Goal: Transaction & Acquisition: Book appointment/travel/reservation

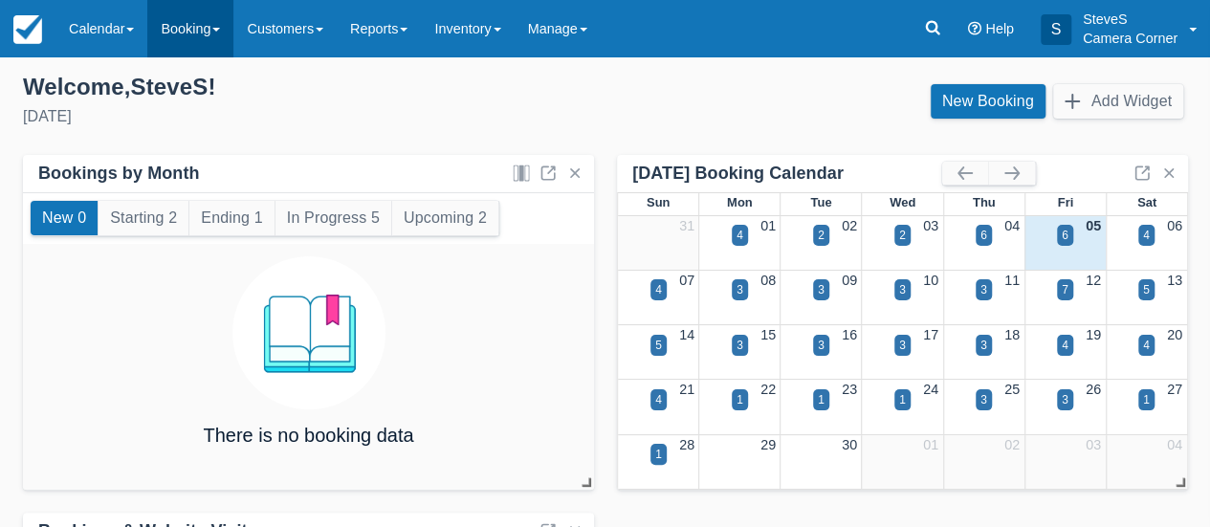
click at [195, 26] on link "Booking" at bounding box center [190, 28] width 86 height 57
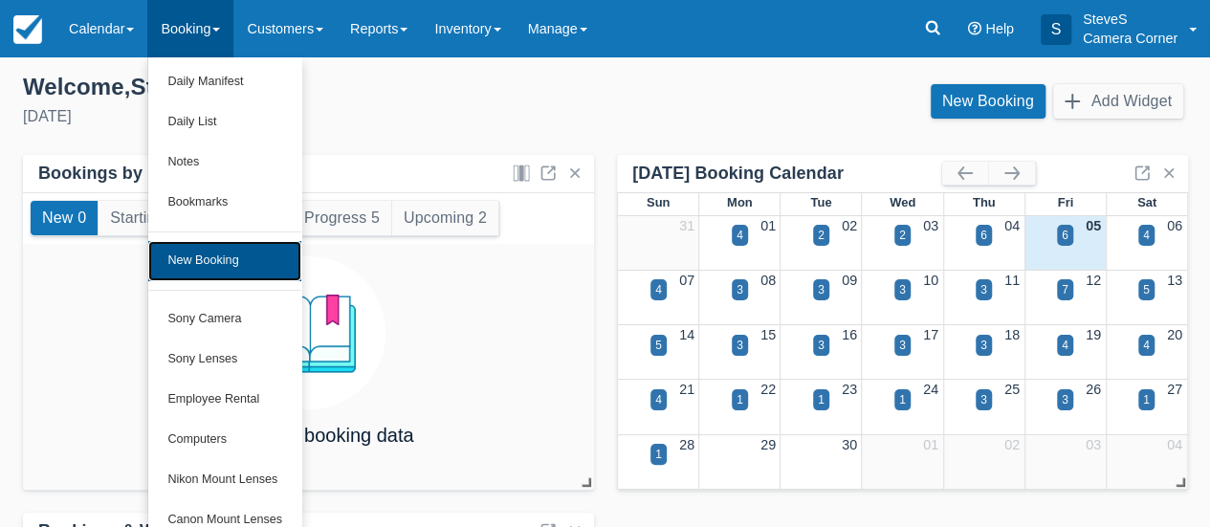
click at [195, 263] on link "New Booking" at bounding box center [224, 261] width 153 height 40
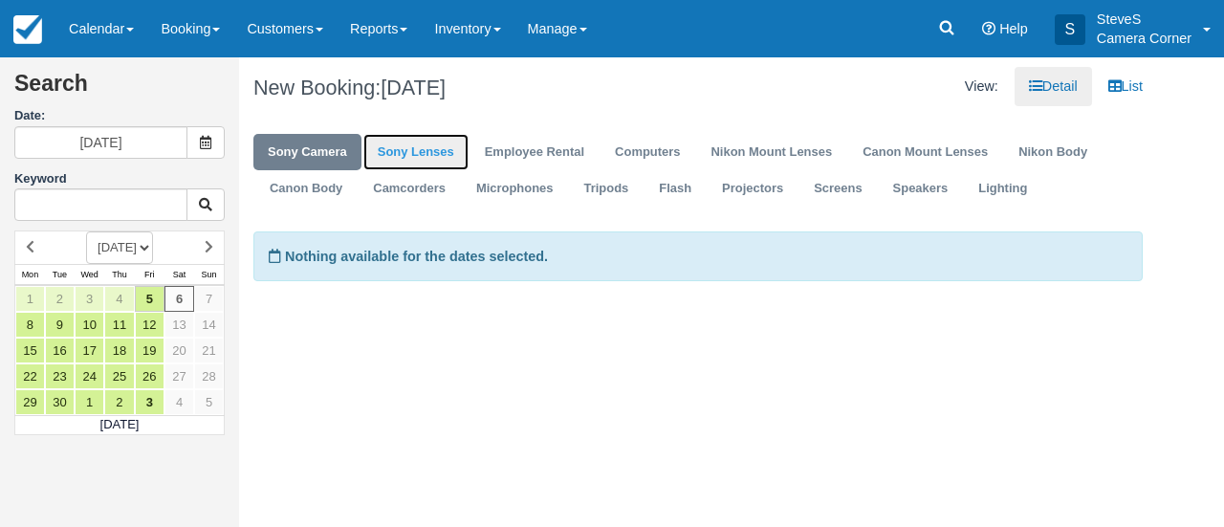
click at [415, 139] on link "Sony Lenses" at bounding box center [415, 152] width 105 height 37
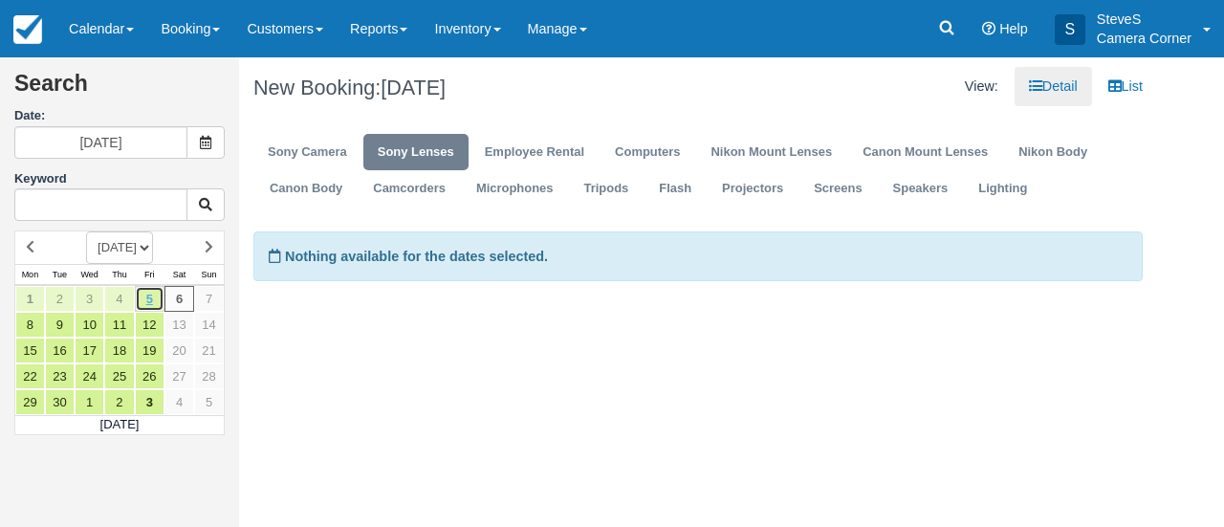
click at [145, 293] on link "5" at bounding box center [150, 299] width 30 height 26
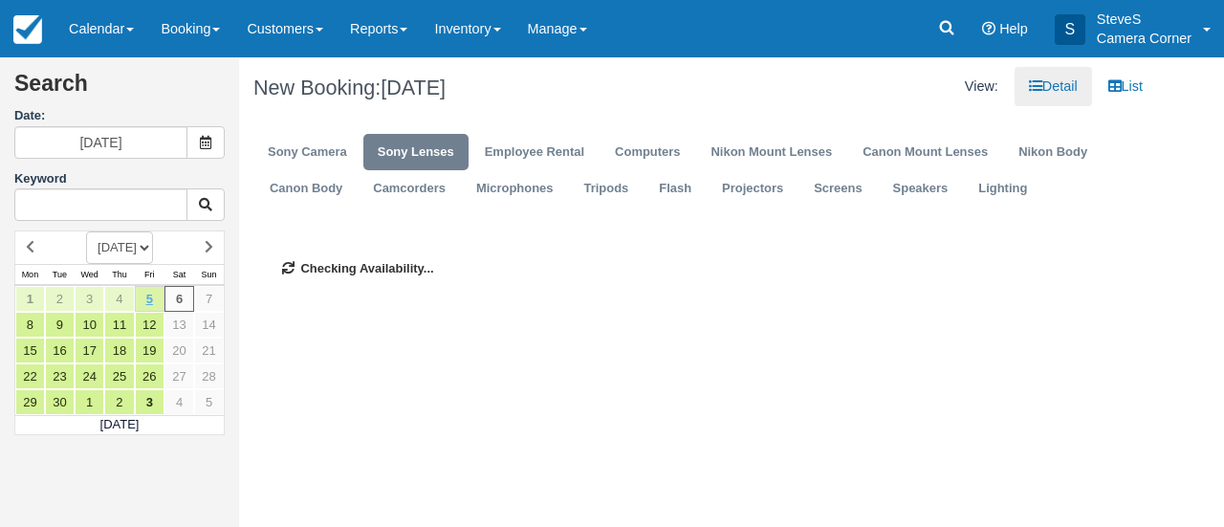
type input "[DATE]"
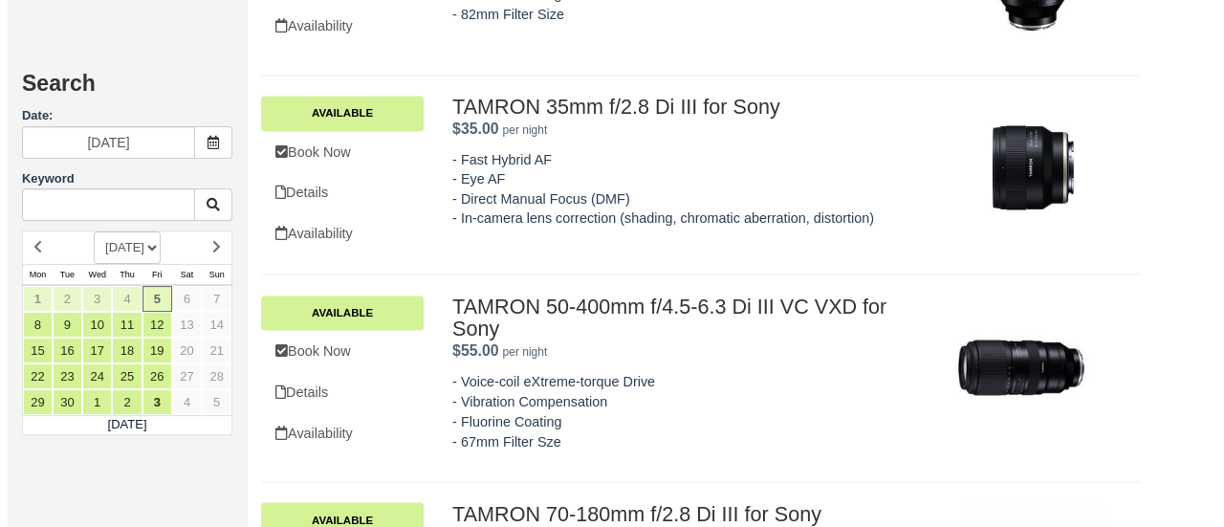
scroll to position [1434, 0]
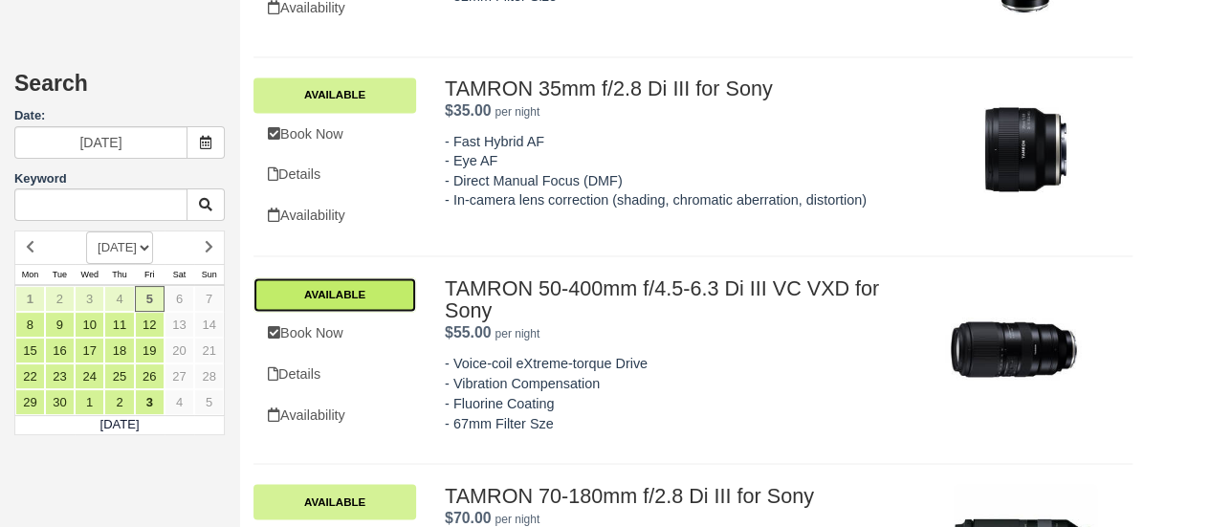
click at [367, 295] on link "Available" at bounding box center [334, 294] width 163 height 34
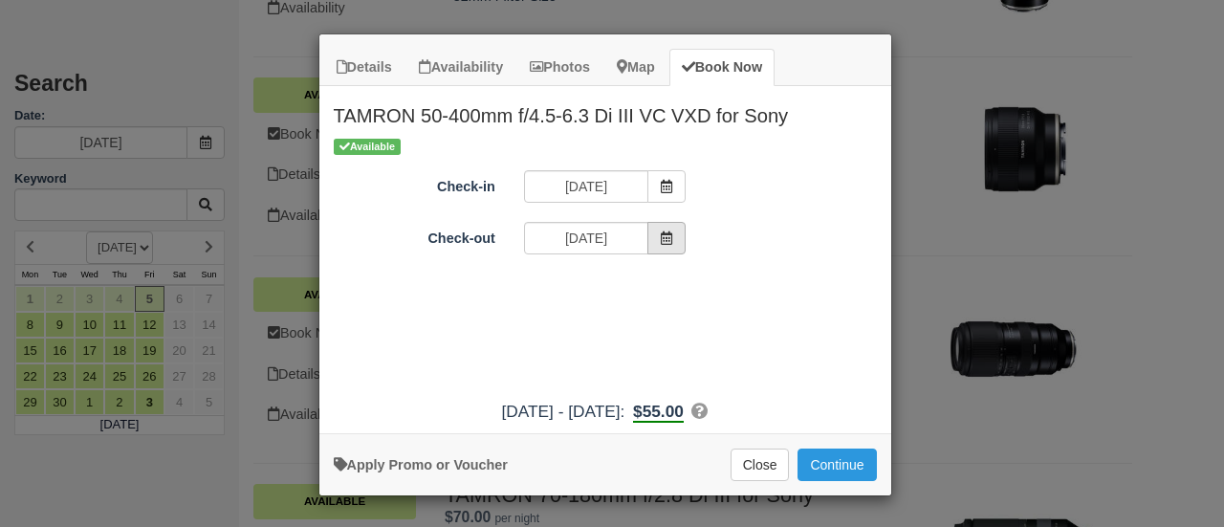
click at [666, 233] on icon "Item Modal" at bounding box center [666, 237] width 13 height 13
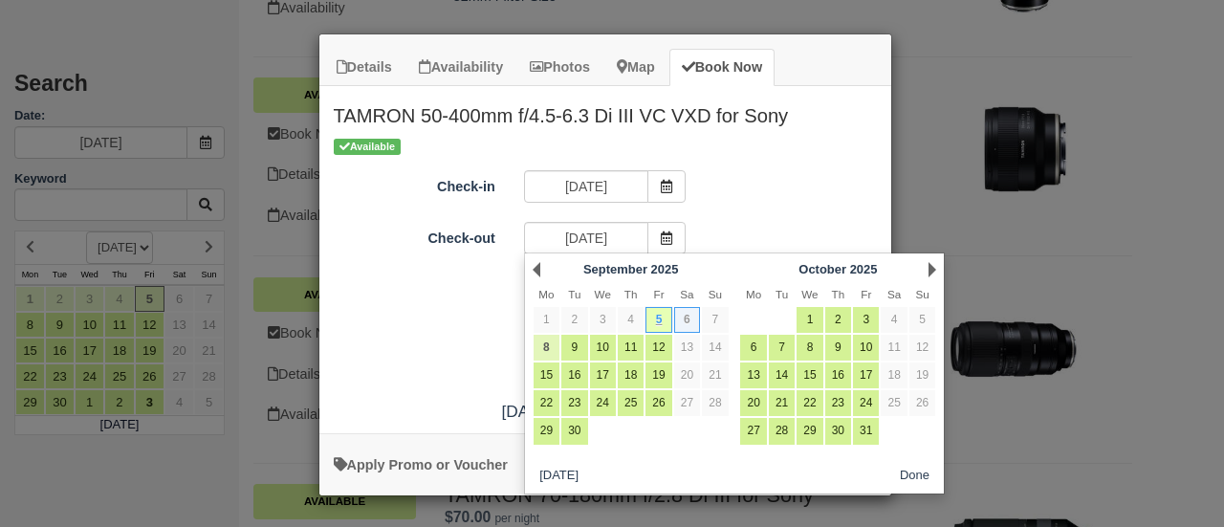
click at [540, 345] on link "8" at bounding box center [547, 348] width 26 height 26
type input "09/08/25"
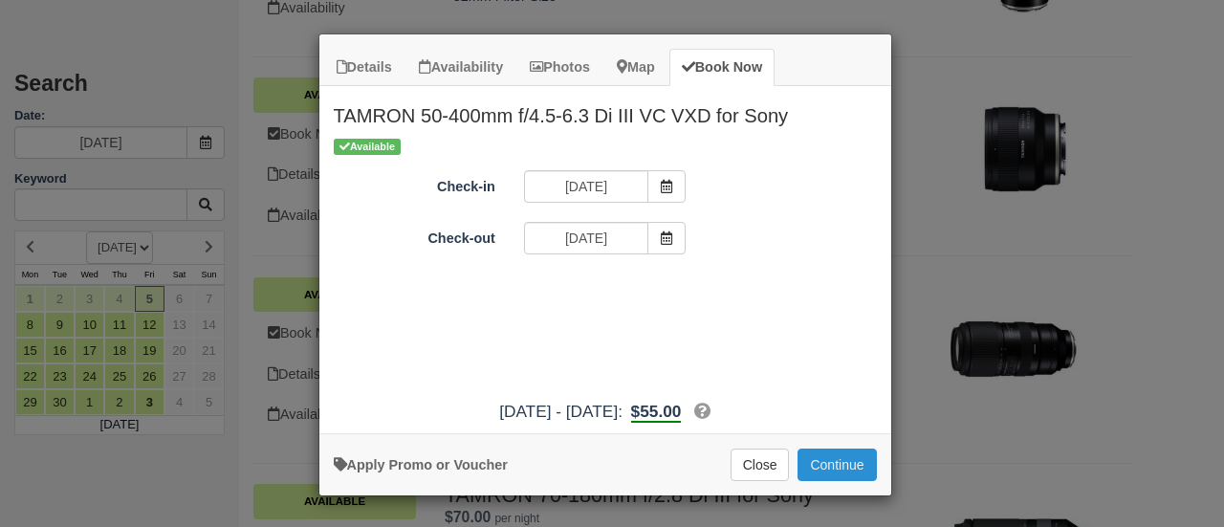
click at [836, 462] on button "Continue" at bounding box center [837, 464] width 78 height 33
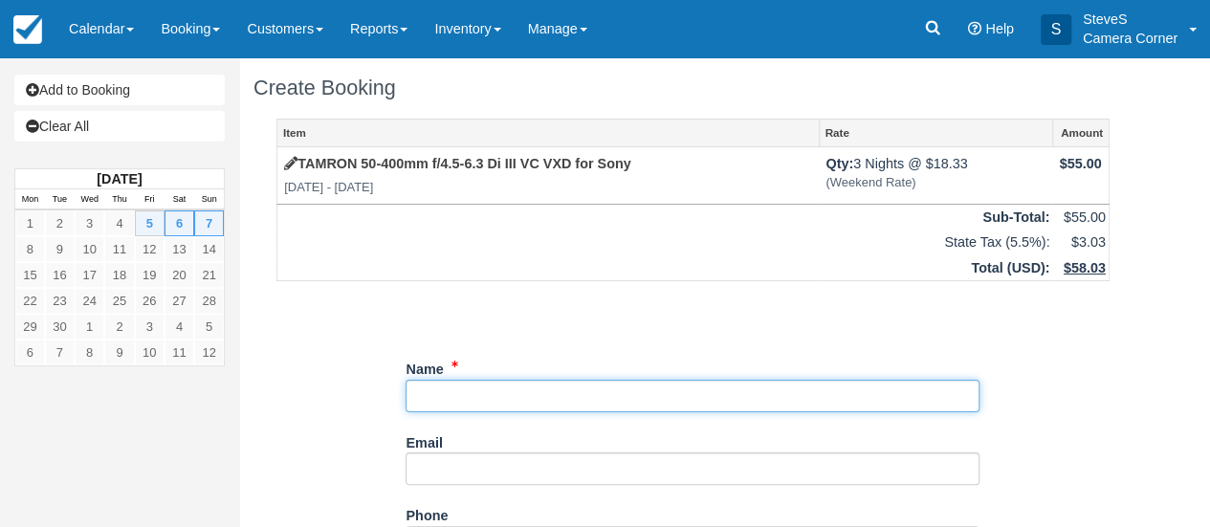
click at [486, 397] on input "Name" at bounding box center [692, 396] width 574 height 33
type input "g"
type input "G"
type input "J"
type input "g"
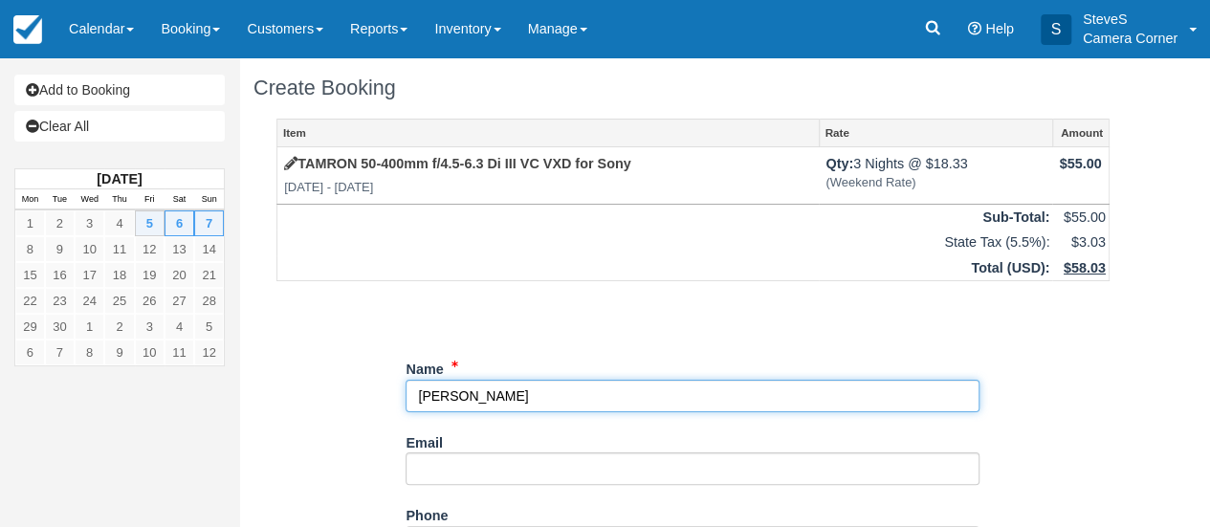
scroll to position [36, 0]
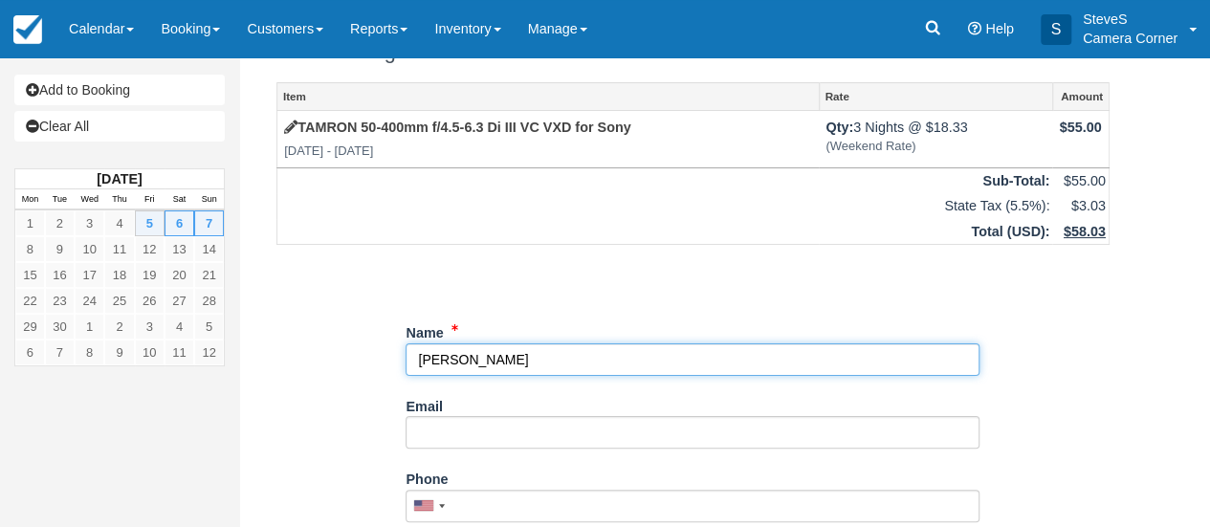
type input "Gene Rindt"
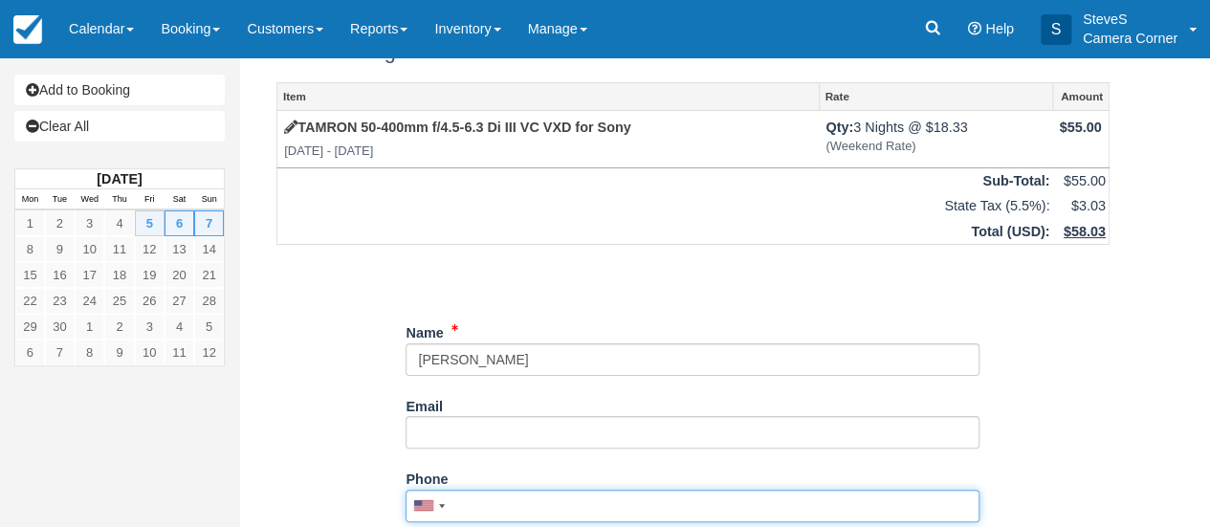
click at [471, 515] on input "Phone" at bounding box center [692, 506] width 574 height 33
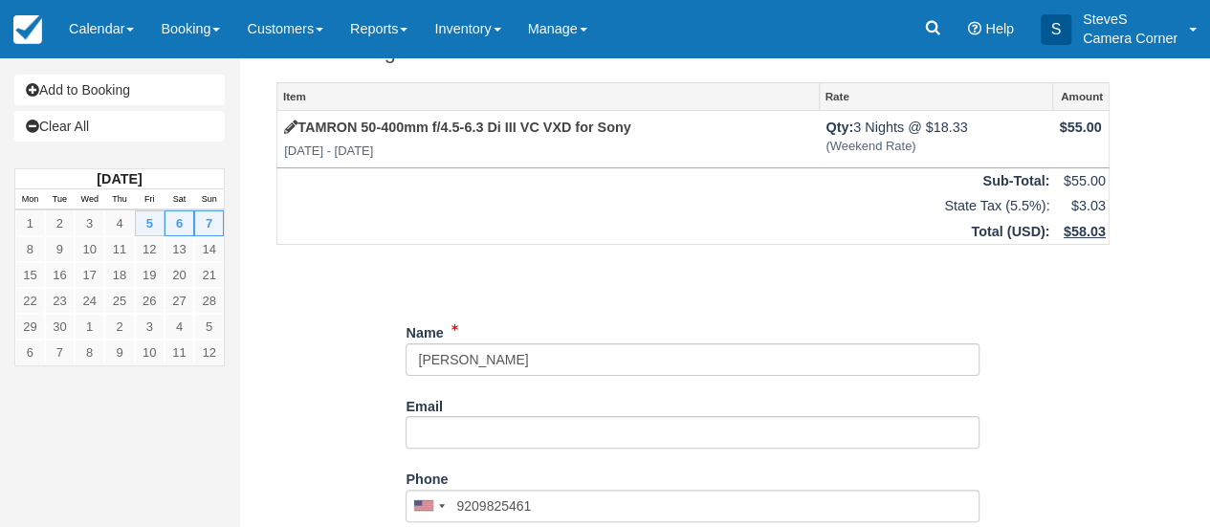
type input "(920) 982-5461"
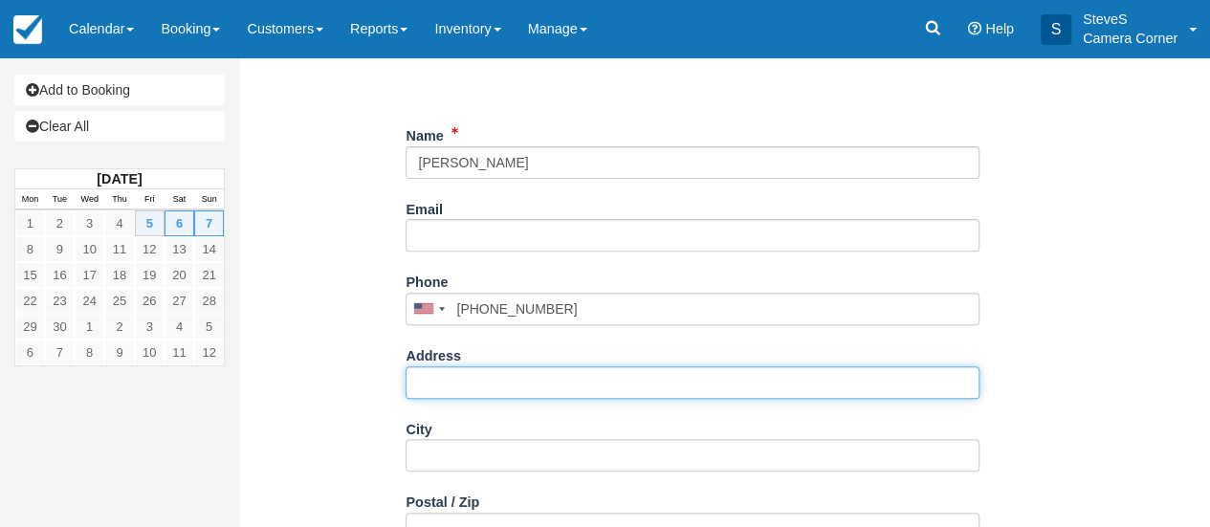
scroll to position [233, 0]
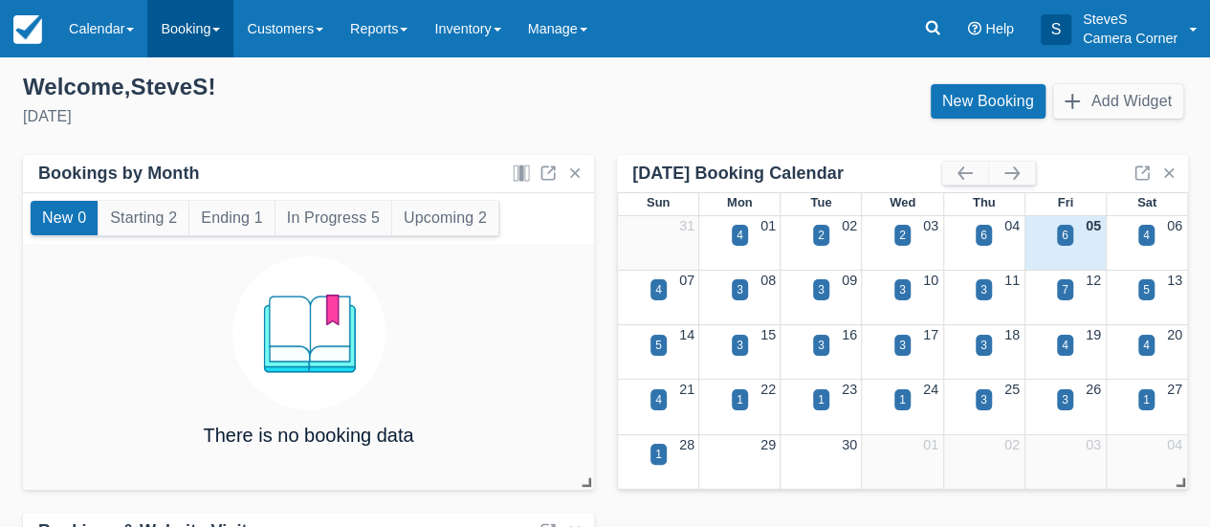
click at [191, 32] on link "Booking" at bounding box center [190, 28] width 86 height 57
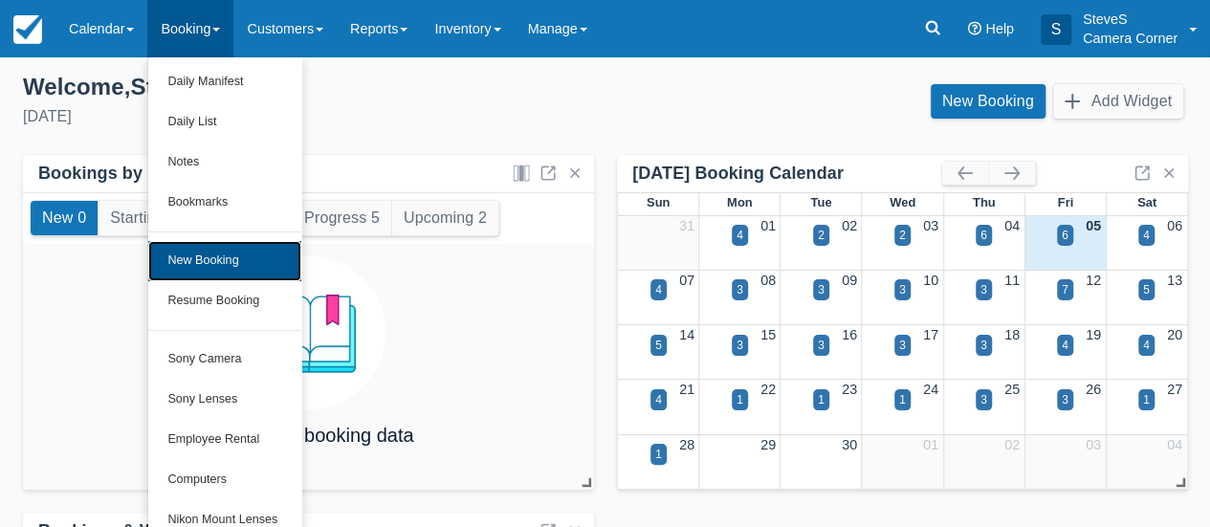
click at [174, 253] on link "New Booking" at bounding box center [224, 261] width 153 height 40
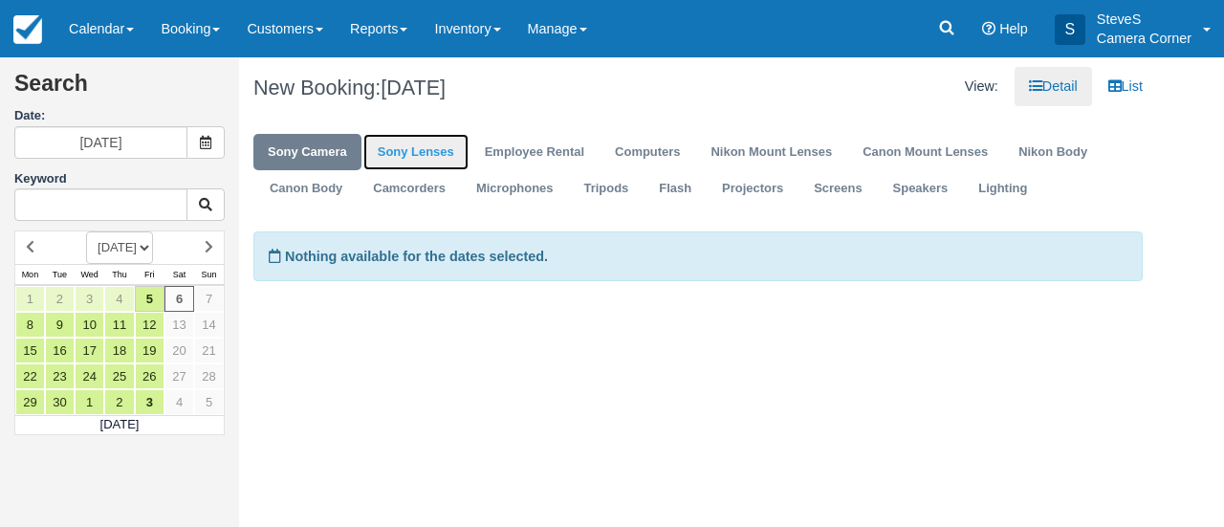
drag, startPoint x: 413, startPoint y: 142, endPoint x: 426, endPoint y: 158, distance: 19.7
click at [414, 143] on link "Sony Lenses" at bounding box center [415, 152] width 105 height 37
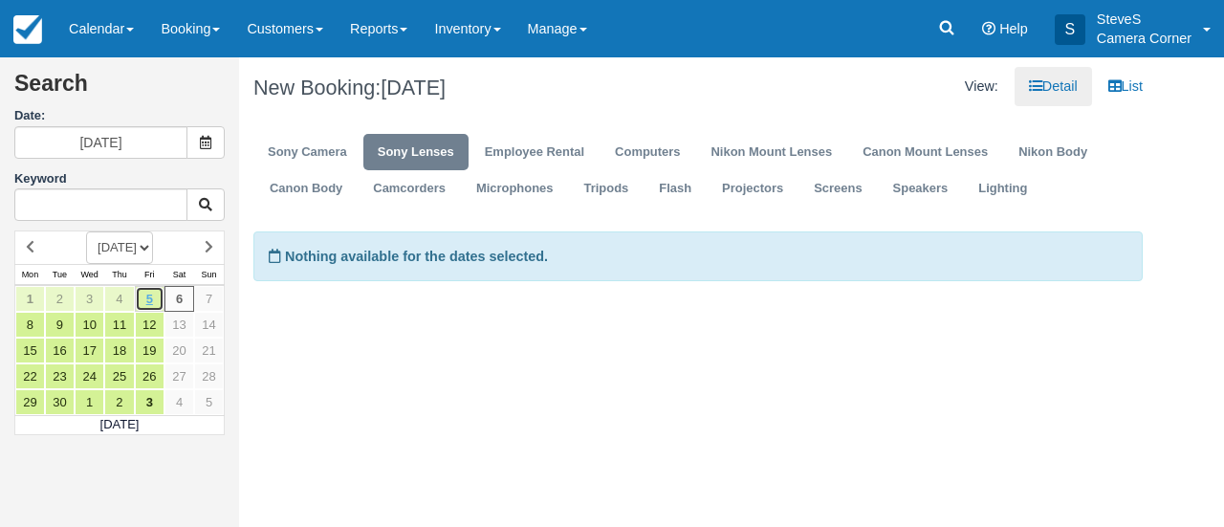
click at [145, 295] on link "5" at bounding box center [150, 299] width 30 height 26
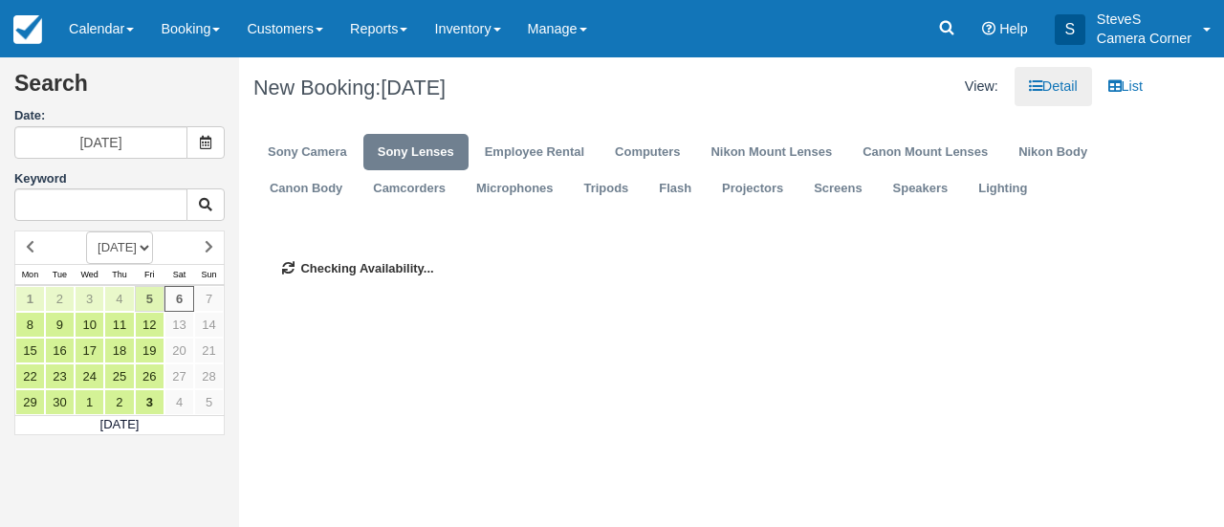
type input "[DATE]"
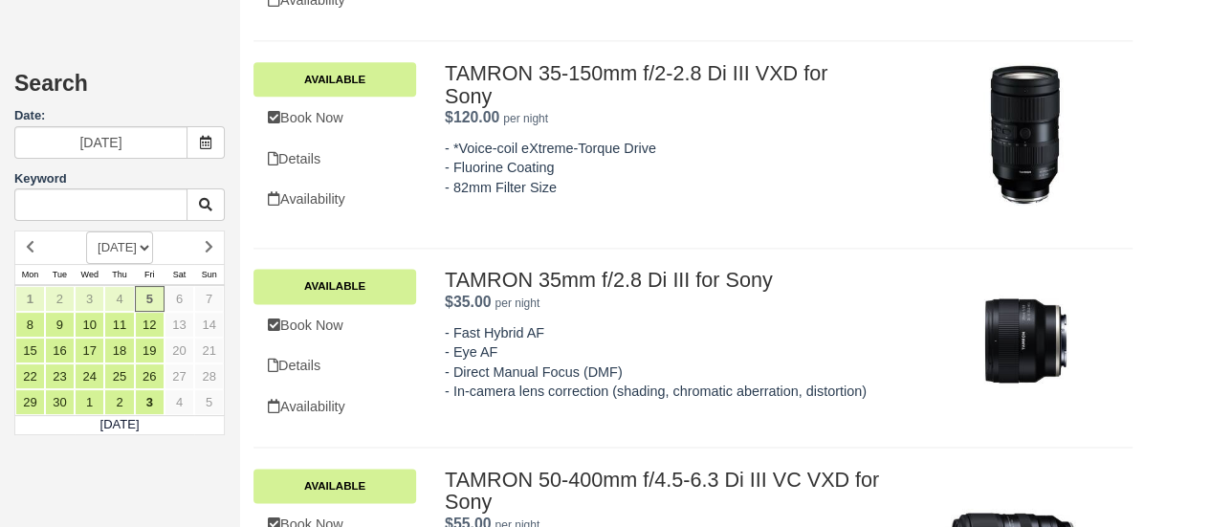
scroll to position [1566, 0]
